Goal: Check status: Check status

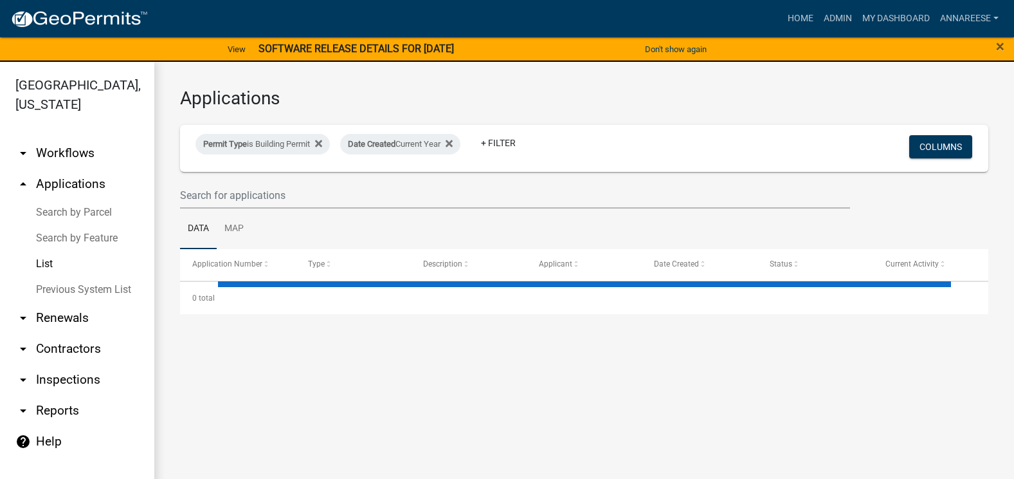
select select "3: 100"
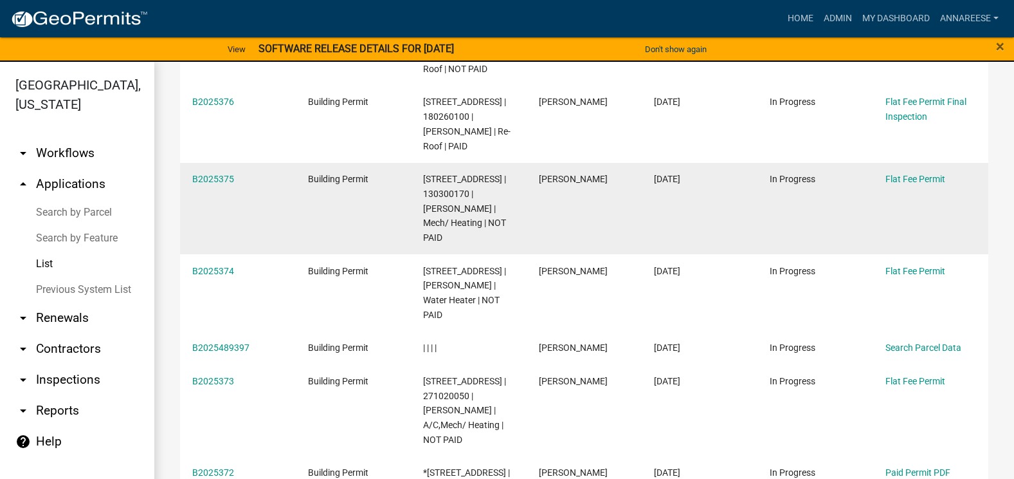
scroll to position [322, 0]
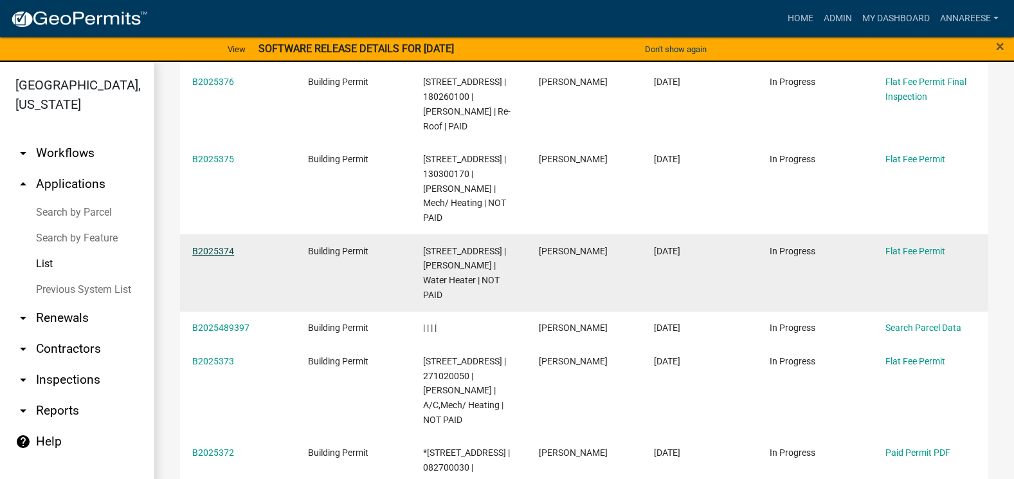
click at [210, 246] on link "B2025374" at bounding box center [213, 251] width 42 height 10
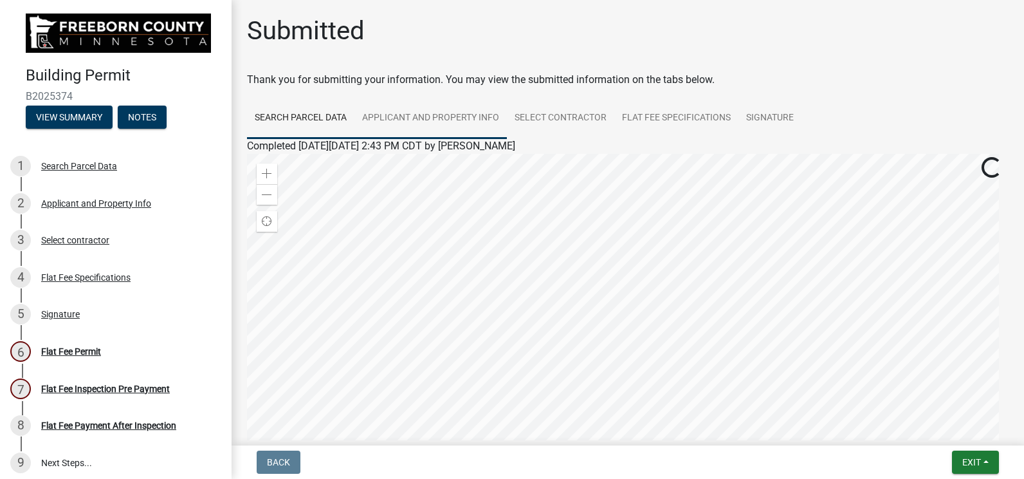
click at [405, 105] on link "Applicant and Property Info" at bounding box center [430, 118] width 152 height 41
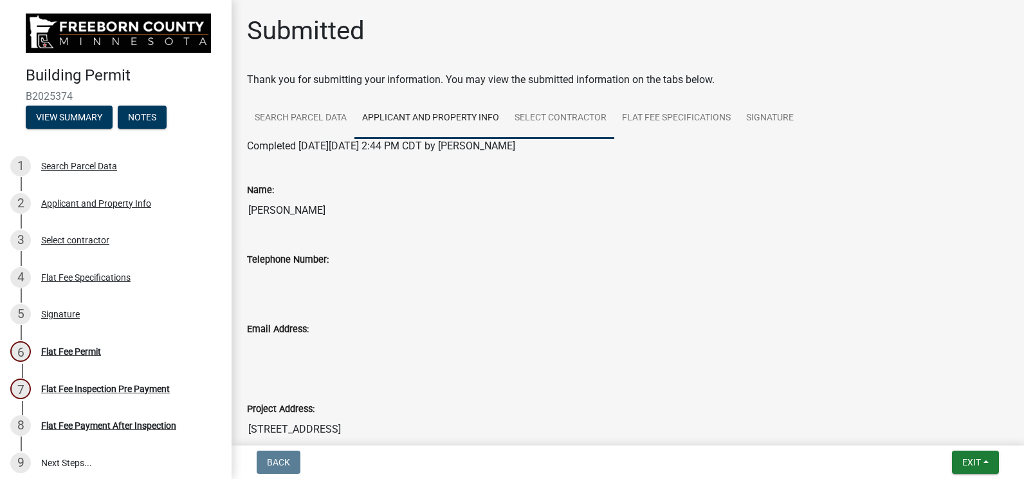
click at [605, 129] on link "Select contractor" at bounding box center [560, 118] width 107 height 41
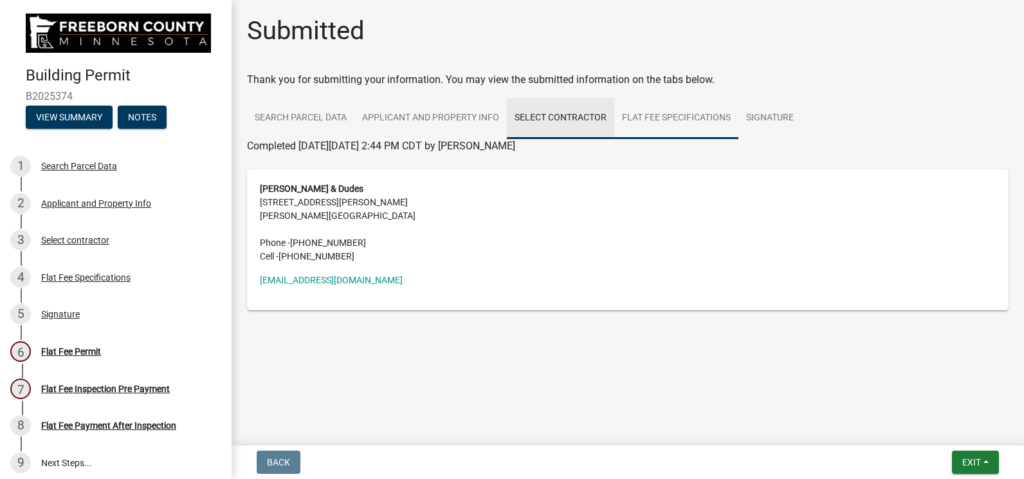
click at [660, 129] on link "Flat Fee Specifications" at bounding box center [676, 118] width 124 height 41
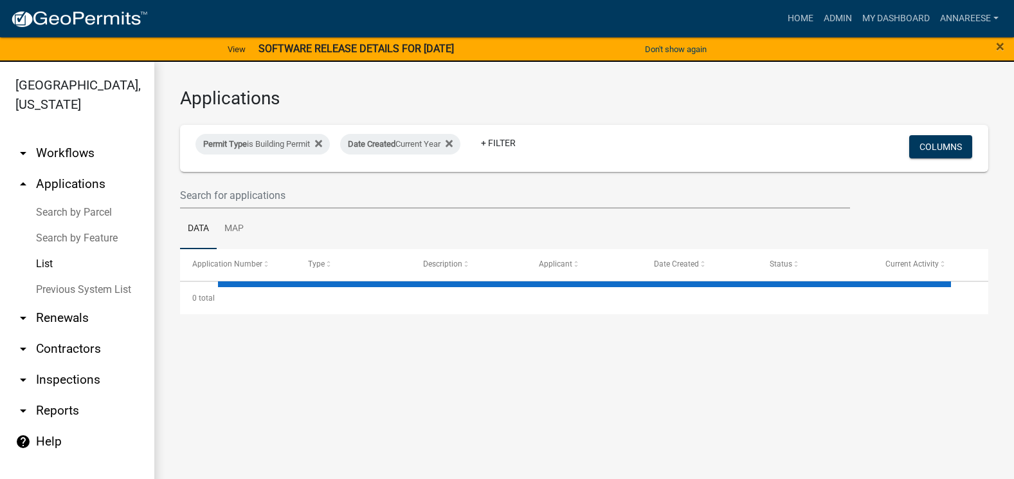
select select "3: 100"
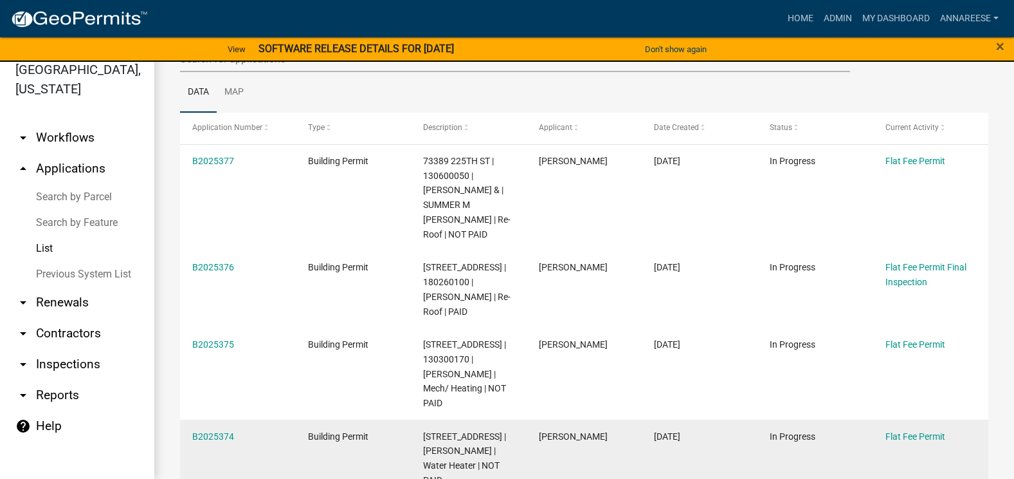
scroll to position [193, 0]
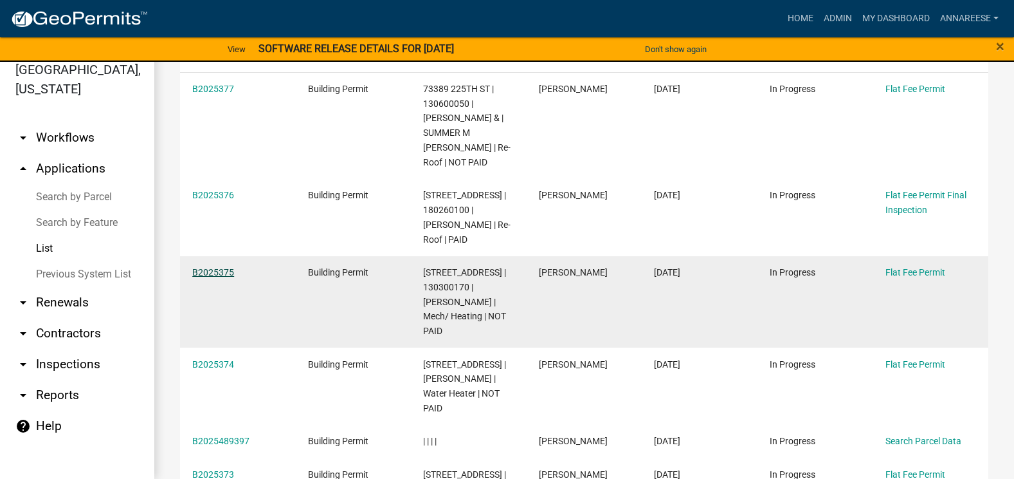
click at [215, 272] on link "B2025375" at bounding box center [213, 272] width 42 height 10
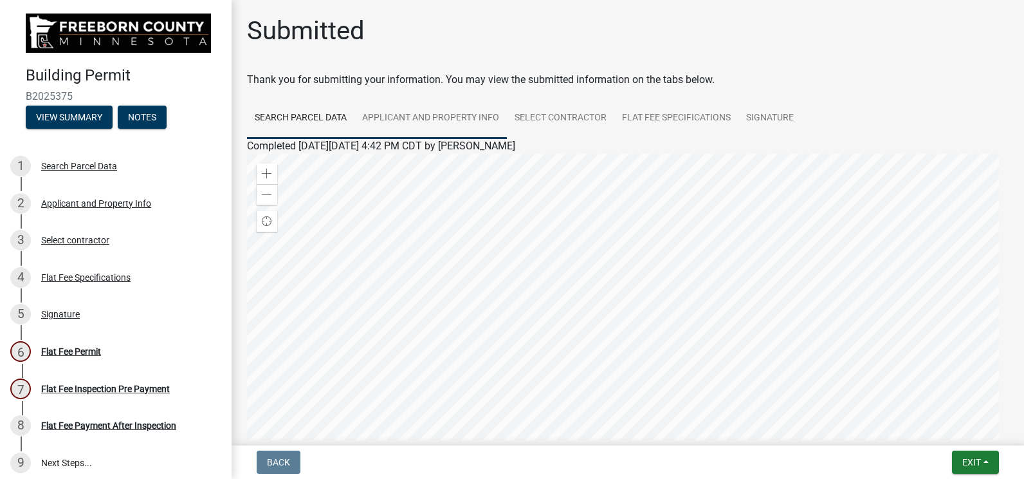
click at [407, 104] on link "Applicant and Property Info" at bounding box center [430, 118] width 152 height 41
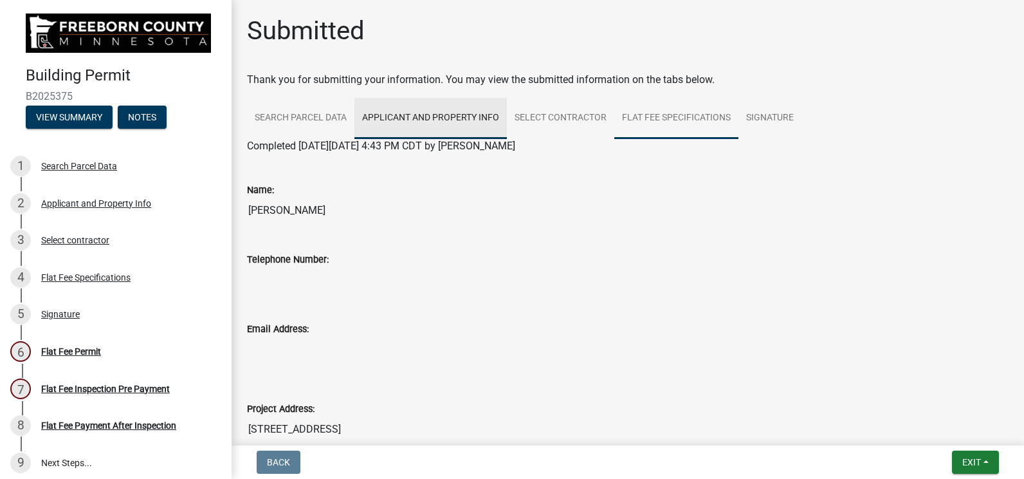
click at [648, 122] on link "Flat Fee Specifications" at bounding box center [676, 118] width 124 height 41
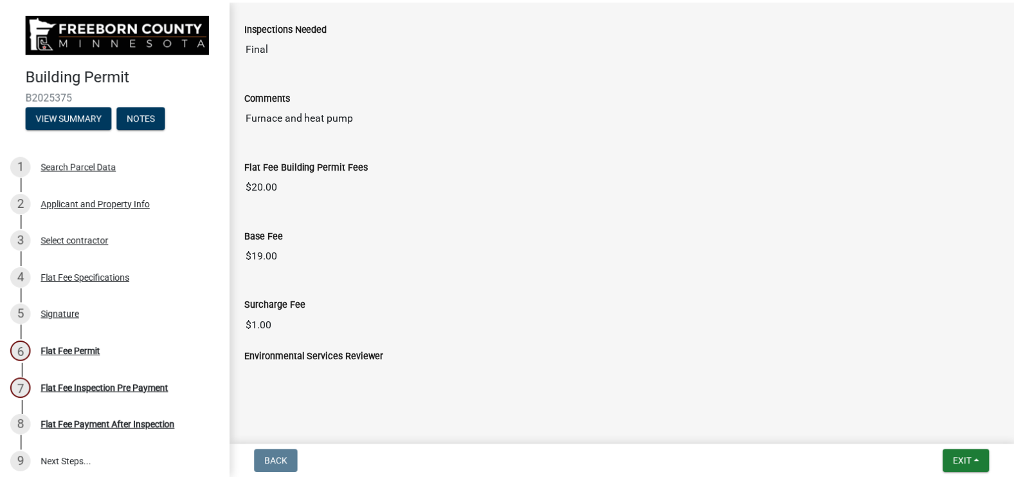
scroll to position [93, 0]
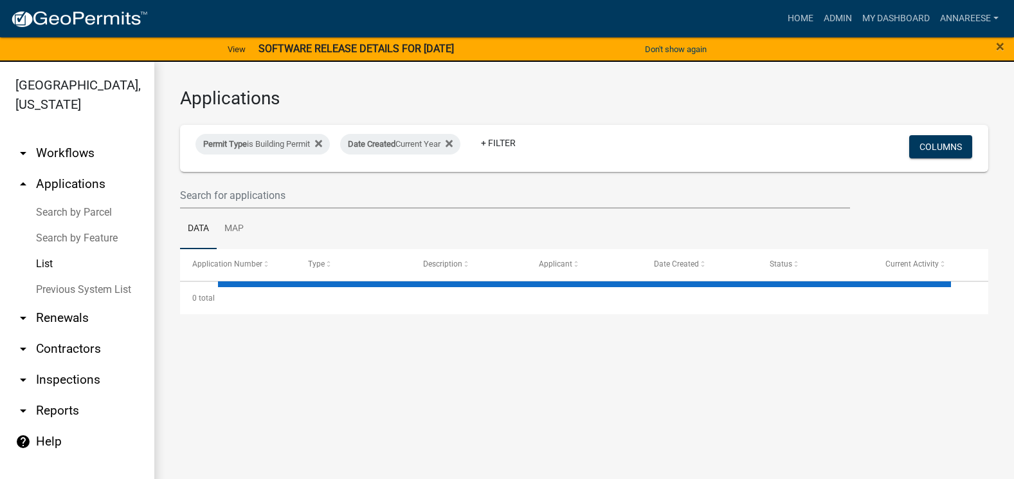
select select "3: 100"
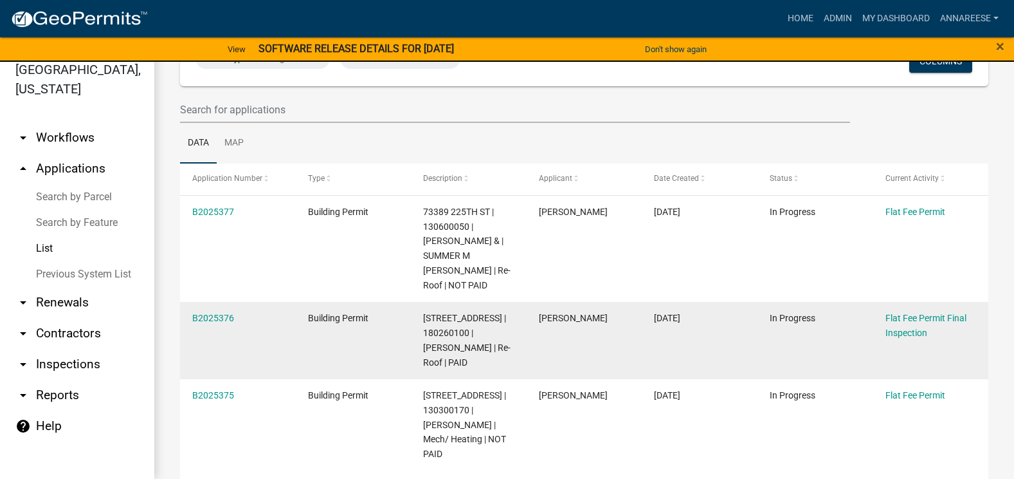
scroll to position [129, 0]
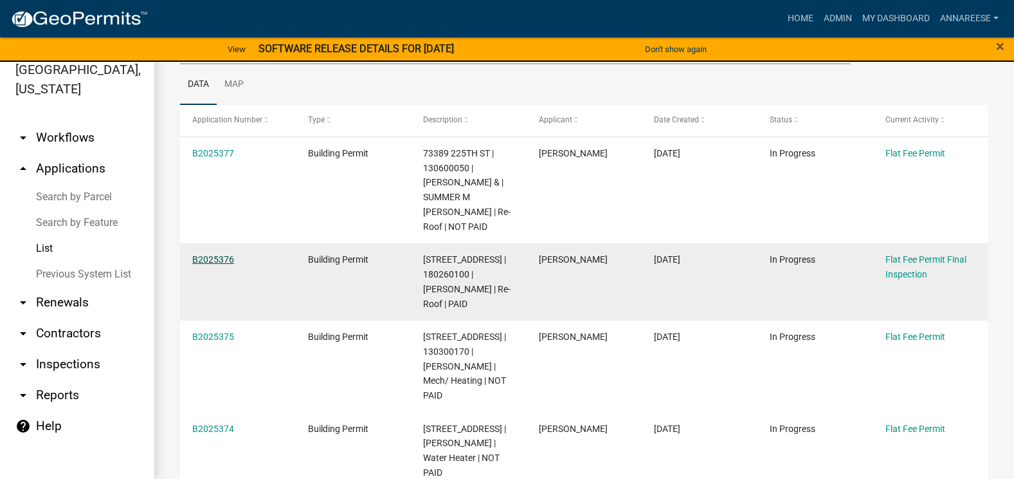
click at [212, 254] on link "B2025376" at bounding box center [213, 259] width 42 height 10
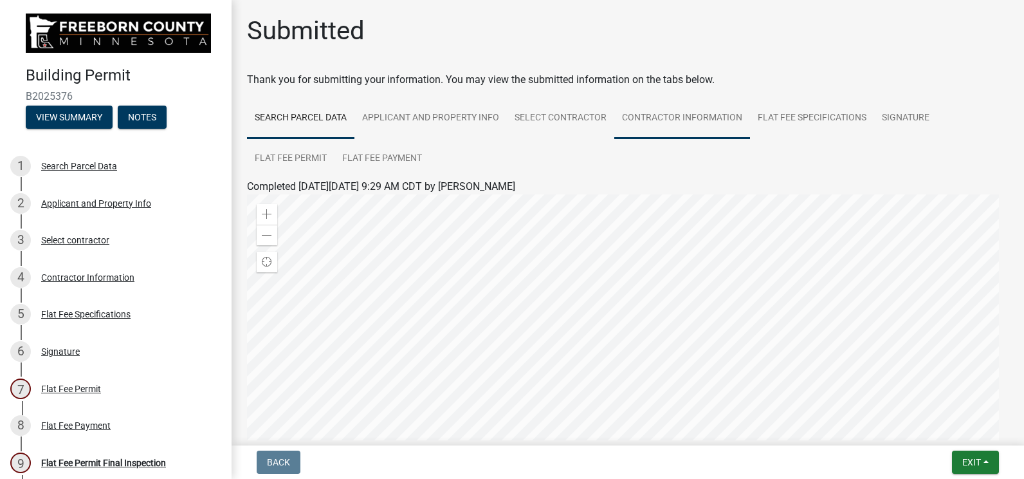
click at [711, 110] on link "Contractor Information" at bounding box center [682, 118] width 136 height 41
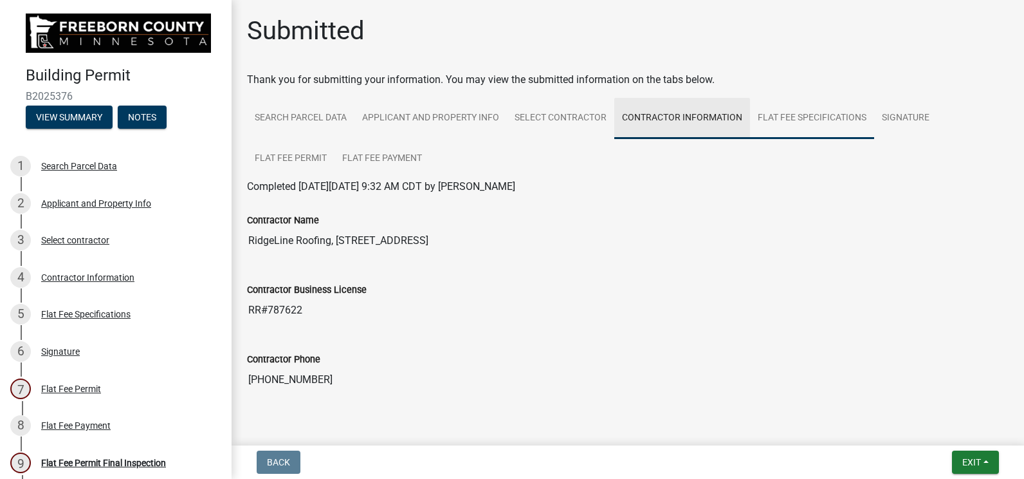
click at [799, 110] on link "Flat Fee Specifications" at bounding box center [812, 118] width 124 height 41
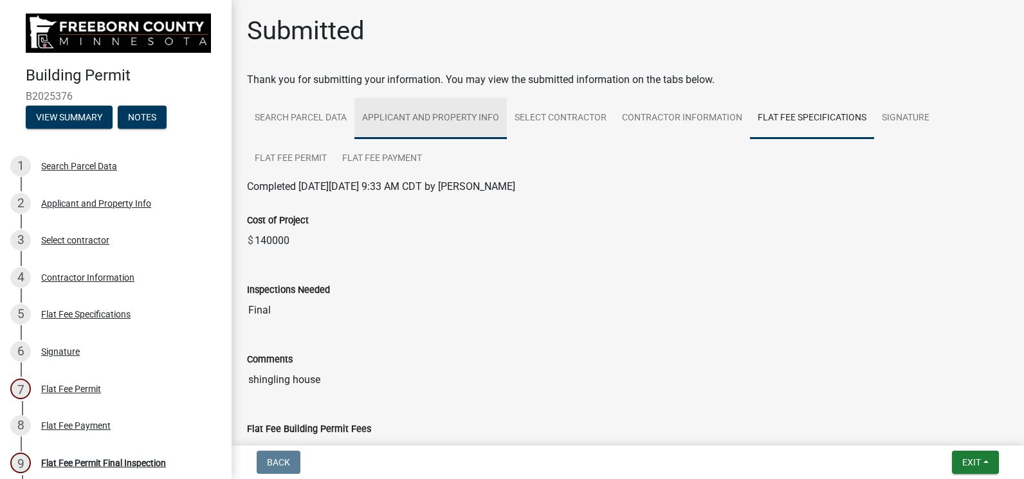
click at [422, 120] on link "Applicant and Property Info" at bounding box center [430, 118] width 152 height 41
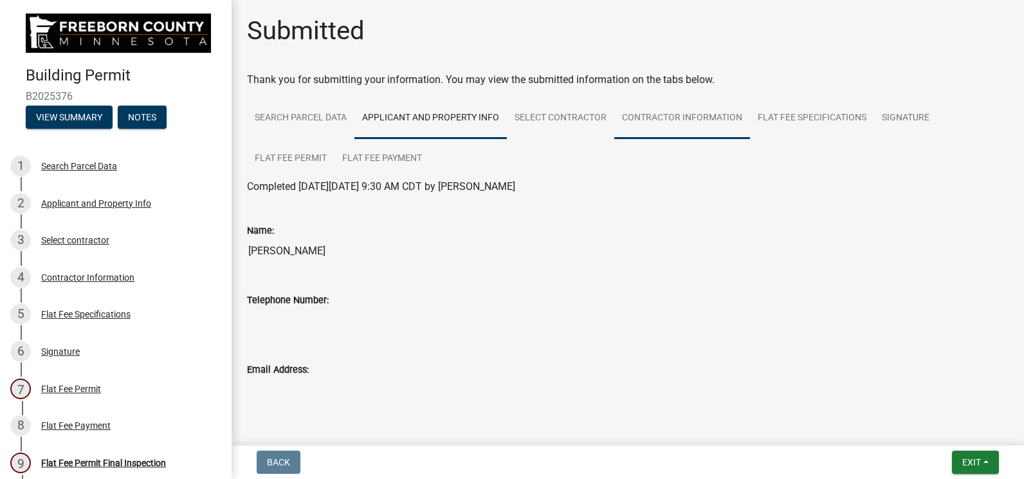
click at [702, 129] on link "Contractor Information" at bounding box center [682, 118] width 136 height 41
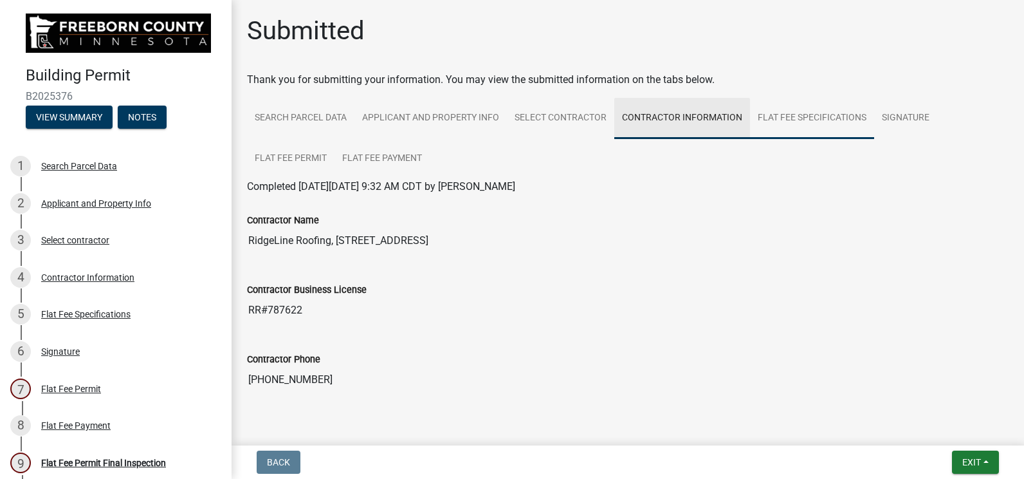
click at [795, 111] on link "Flat Fee Specifications" at bounding box center [812, 118] width 124 height 41
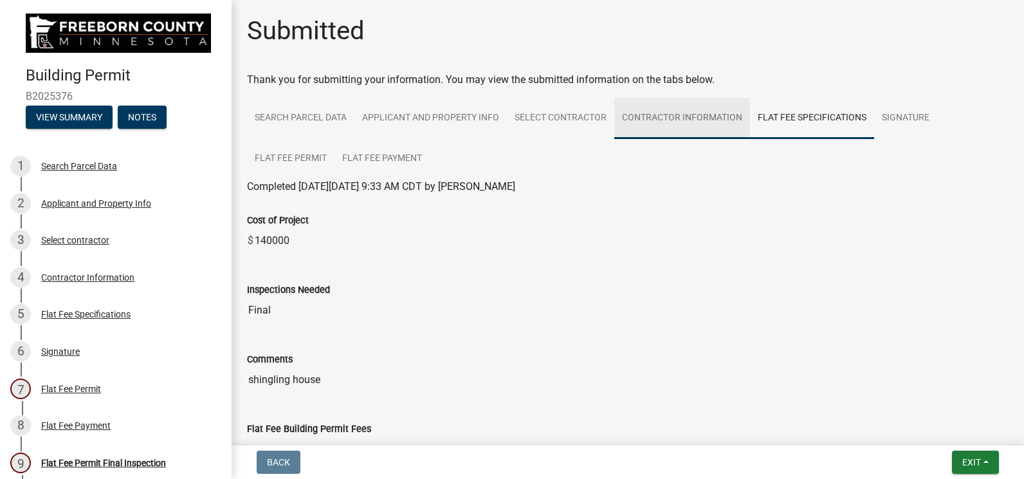
click at [724, 110] on link "Contractor Information" at bounding box center [682, 118] width 136 height 41
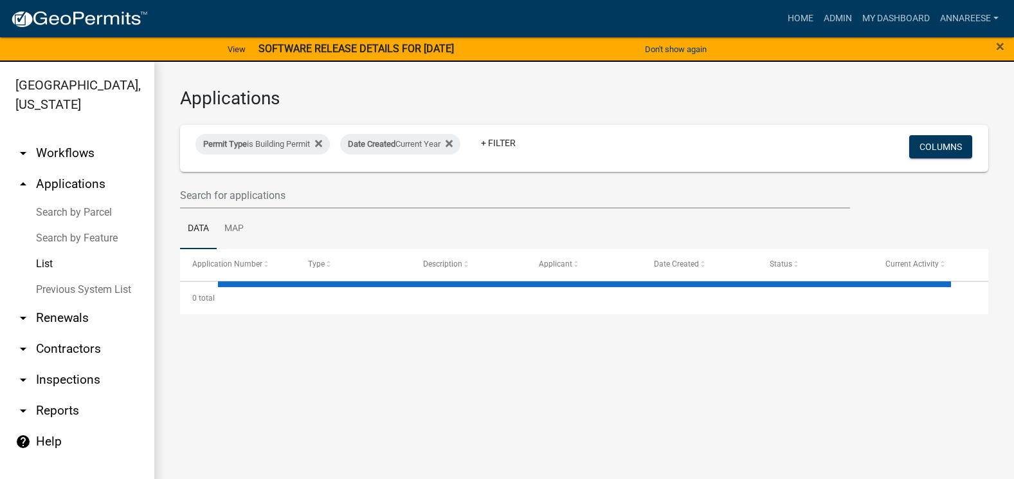
select select "3: 100"
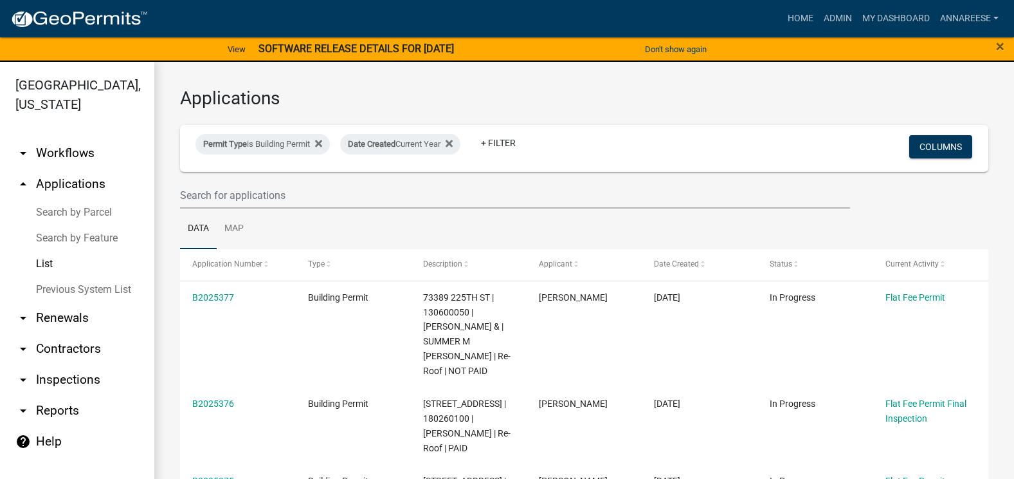
scroll to position [64, 0]
